Goal: Ask a question

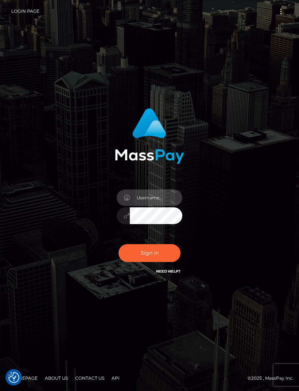
type input "[EMAIL_ADDRESS][DOMAIN_NAME]"
click at [159, 261] on button "Sign in" at bounding box center [149, 253] width 62 height 18
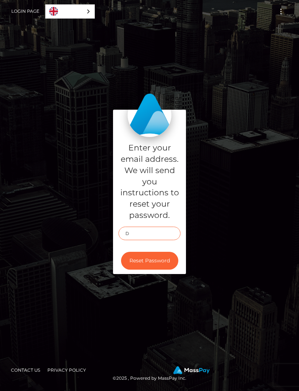
type input "Da"
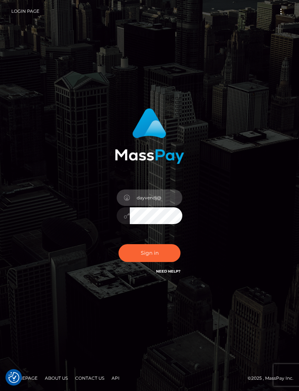
type input "dayvendj@icloud.com"
click at [124, 219] on icon at bounding box center [127, 216] width 6 height 6
click at [125, 219] on icon at bounding box center [127, 216] width 6 height 6
click at [160, 262] on button "Sign in" at bounding box center [149, 253] width 62 height 18
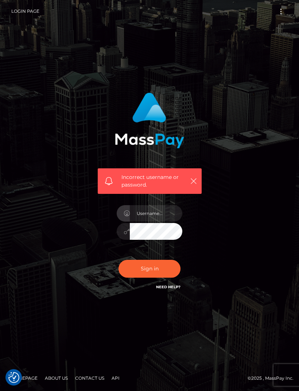
click at [173, 289] on link "Need Help?" at bounding box center [168, 287] width 24 height 5
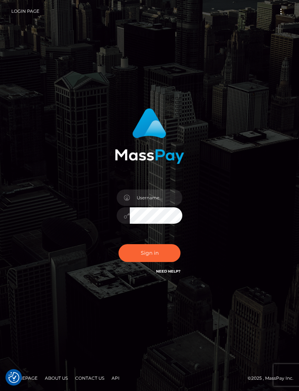
checkbox input "true"
type input "[EMAIL_ADDRESS][DOMAIN_NAME]"
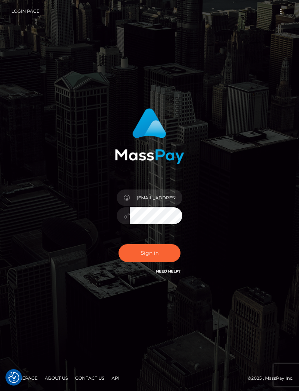
click at [173, 274] on link "Need Help?" at bounding box center [168, 271] width 24 height 5
click at [238, 199] on div "Sign in" at bounding box center [149, 196] width 262 height 186
click at [18, 375] on img "Consent Preferences" at bounding box center [13, 377] width 11 height 11
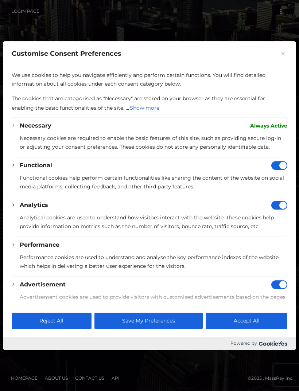
click at [278, 49] on button "Close" at bounding box center [282, 53] width 9 height 9
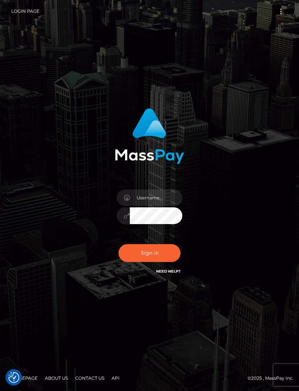
click at [279, 9] on button "Toggle navigation" at bounding box center [280, 12] width 13 height 10
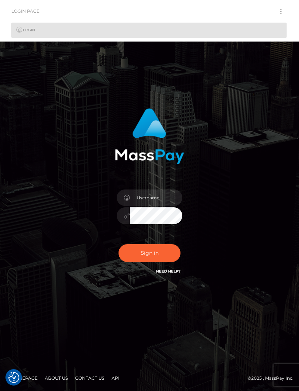
click at [166, 28] on link "Login" at bounding box center [148, 30] width 275 height 15
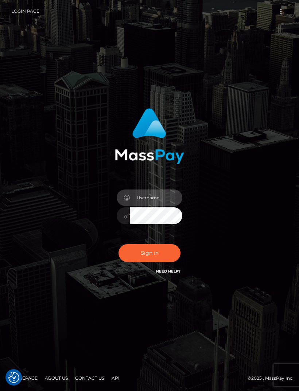
type input "dayvendj@icloud.com"
click at [162, 262] on button "Sign in" at bounding box center [149, 253] width 62 height 18
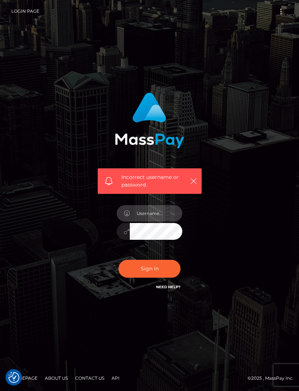
click at [158, 222] on input "text" at bounding box center [156, 213] width 52 height 16
type input "cosmic777"
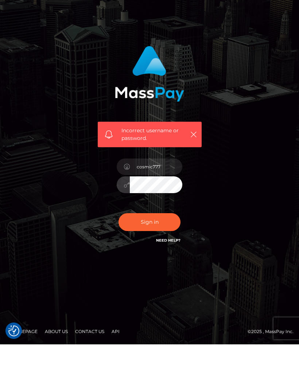
click at [153, 260] on button "Sign in" at bounding box center [149, 269] width 62 height 18
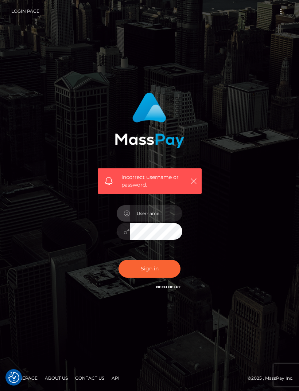
click at [13, 375] on img "Consent Preferences" at bounding box center [13, 377] width 11 height 11
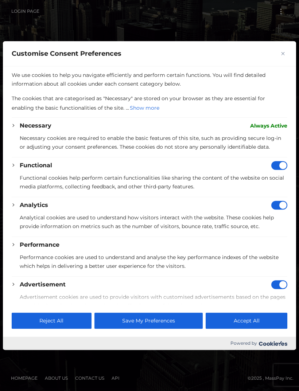
scroll to position [-1, 0]
click at [275, 41] on div "Customise Consent Preferences" at bounding box center [149, 53] width 293 height 25
click at [276, 41] on div "Customise Consent Preferences" at bounding box center [149, 53] width 293 height 25
click at [279, 49] on button "Close" at bounding box center [282, 53] width 9 height 9
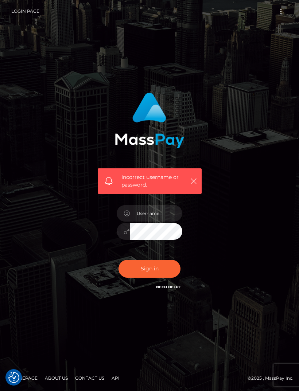
click at [166, 278] on button "Sign in" at bounding box center [149, 269] width 62 height 18
click at [171, 289] on link "Need Help?" at bounding box center [168, 287] width 24 height 5
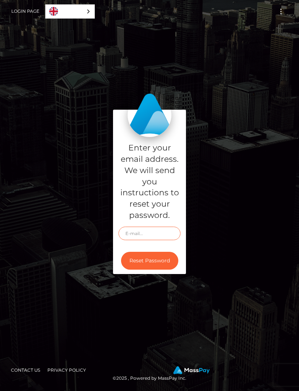
scroll to position [3, 0]
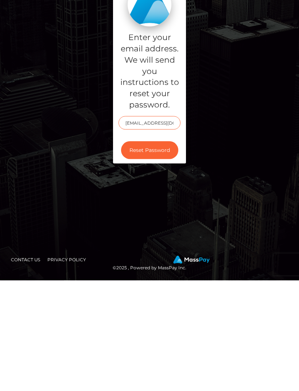
type input "[EMAIL_ADDRESS][DOMAIN_NAME]"
click at [161, 252] on button "Reset Password" at bounding box center [149, 261] width 57 height 18
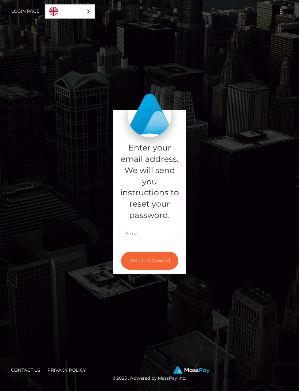
scroll to position [23, 0]
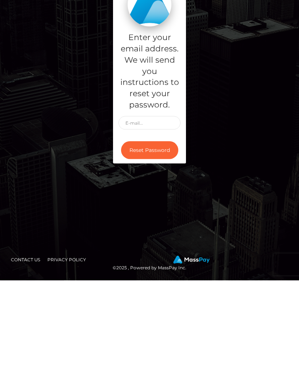
scroll to position [23, 0]
